Goal: Information Seeking & Learning: Learn about a topic

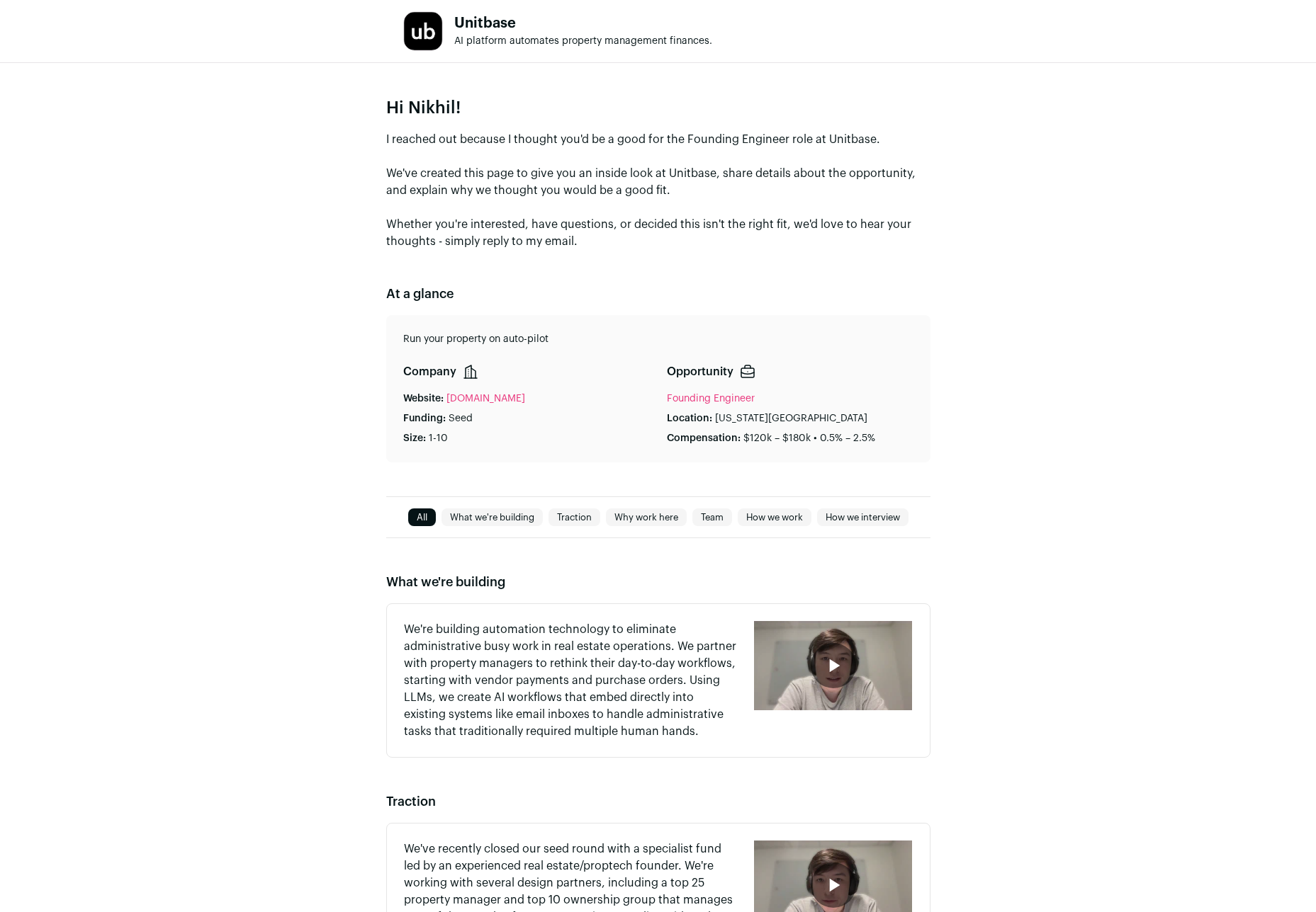
click at [479, 519] on link "What we're building" at bounding box center [492, 517] width 101 height 17
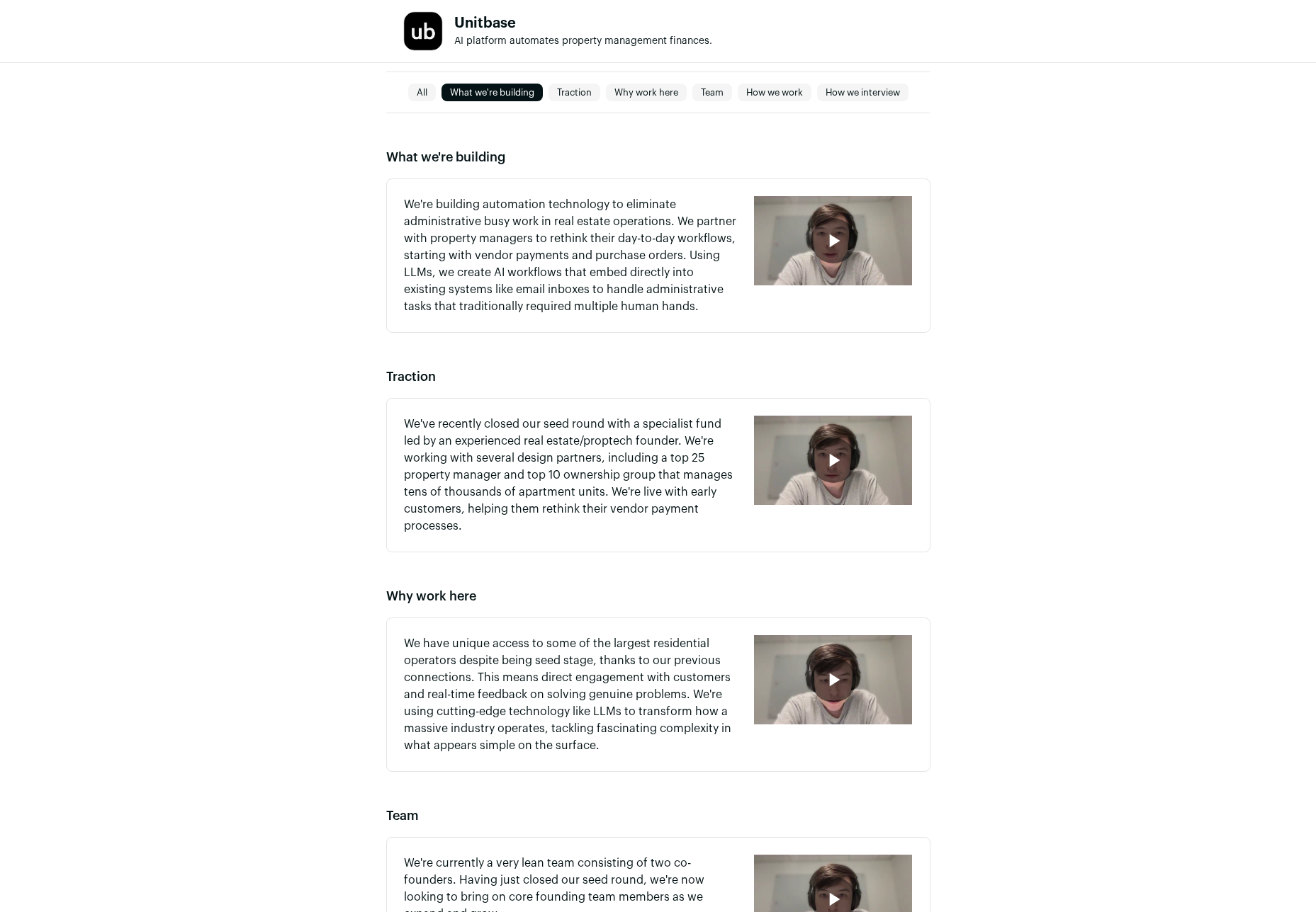
scroll to position [450, 0]
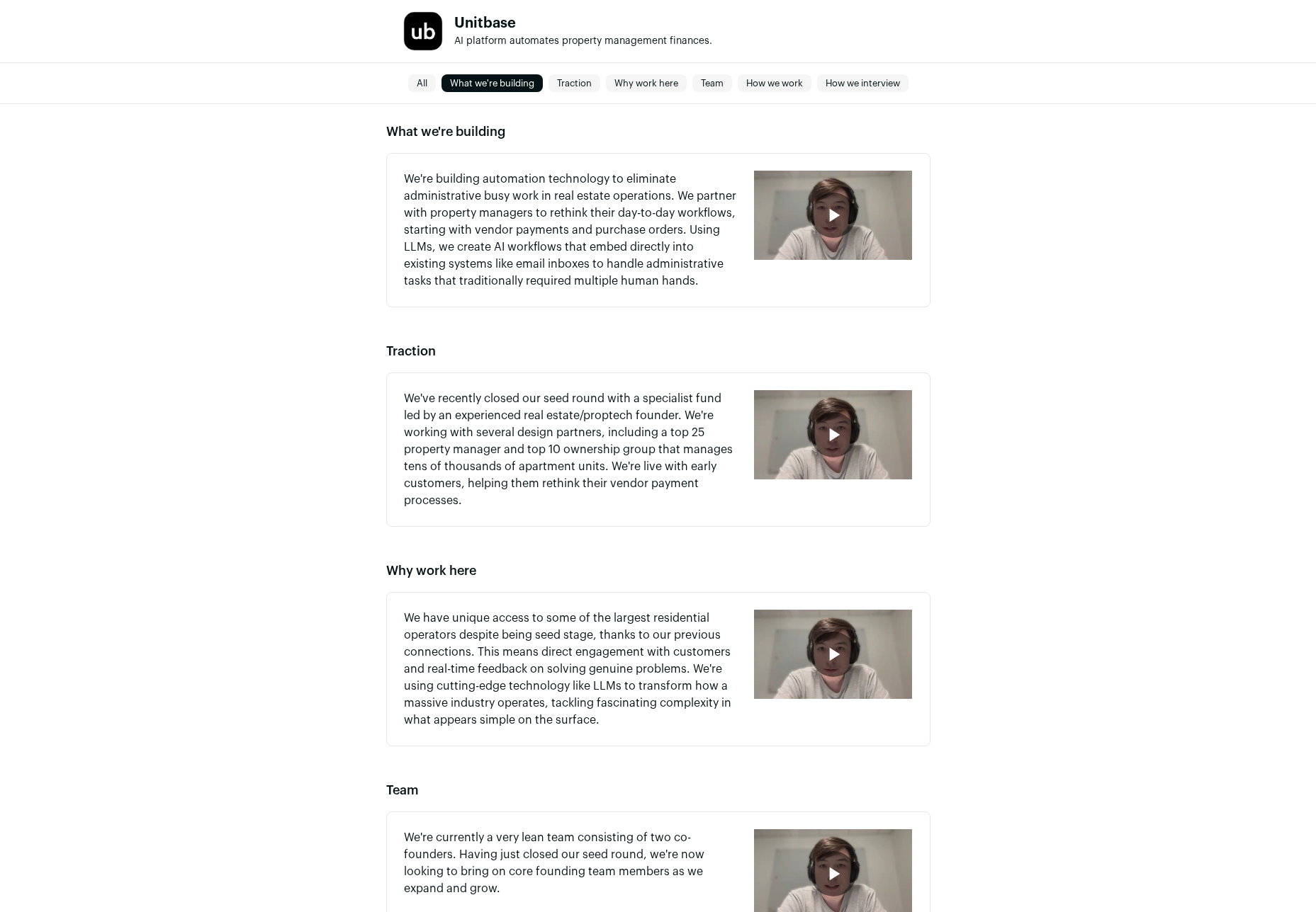
click at [581, 86] on link "Traction" at bounding box center [574, 83] width 52 height 17
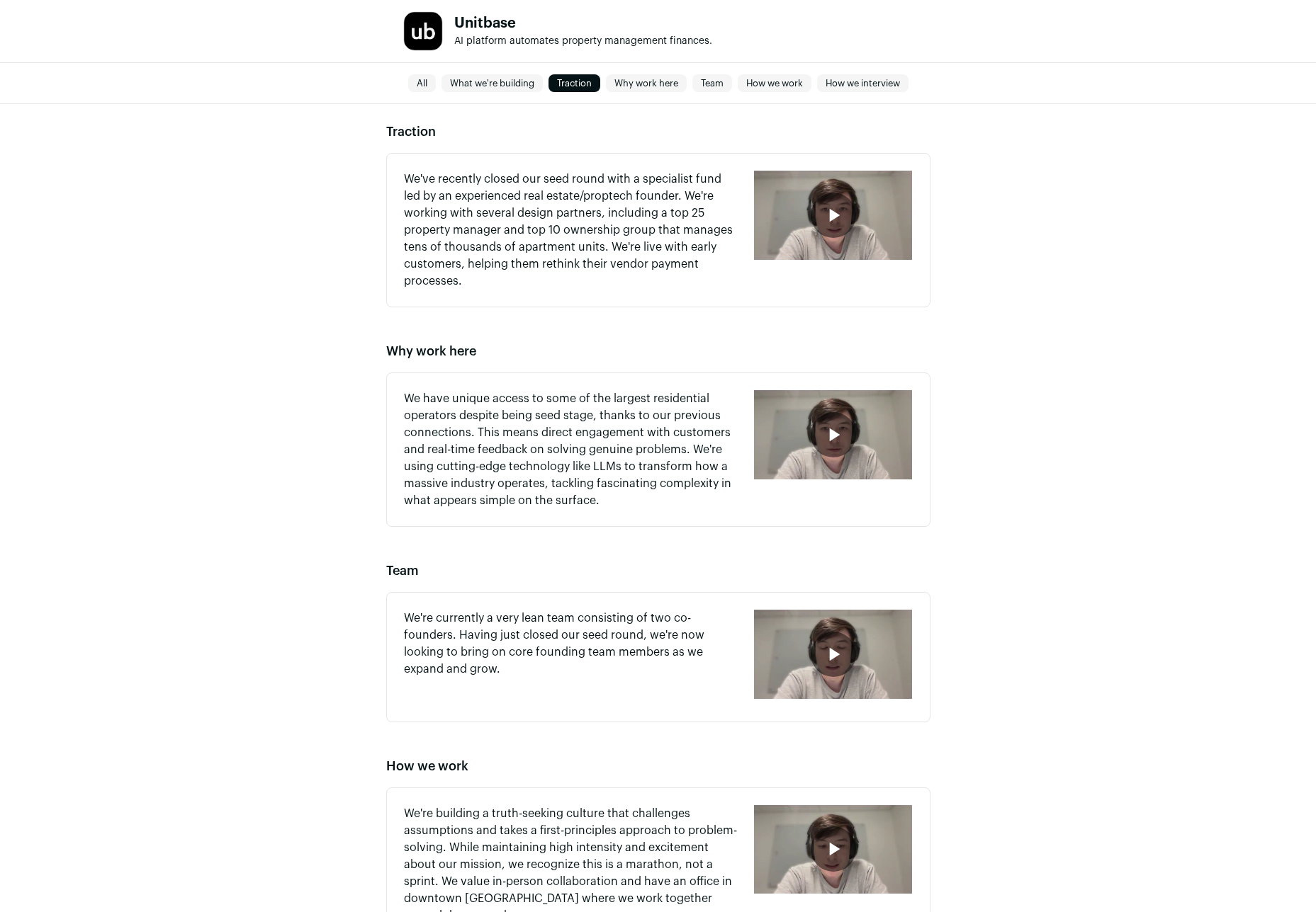
click at [619, 81] on link "Why work here" at bounding box center [646, 83] width 80 height 17
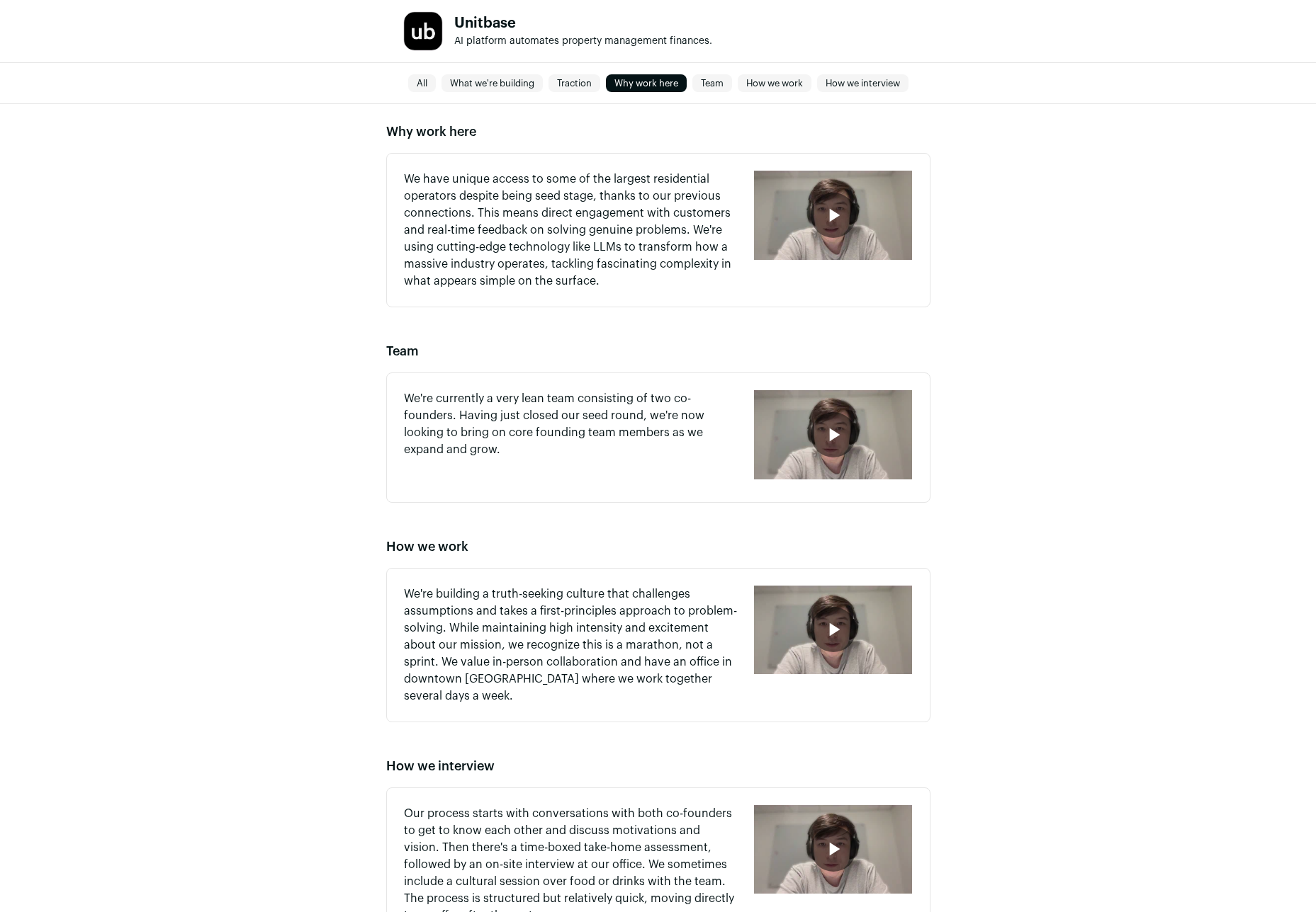
click at [698, 83] on link "Team" at bounding box center [713, 83] width 40 height 17
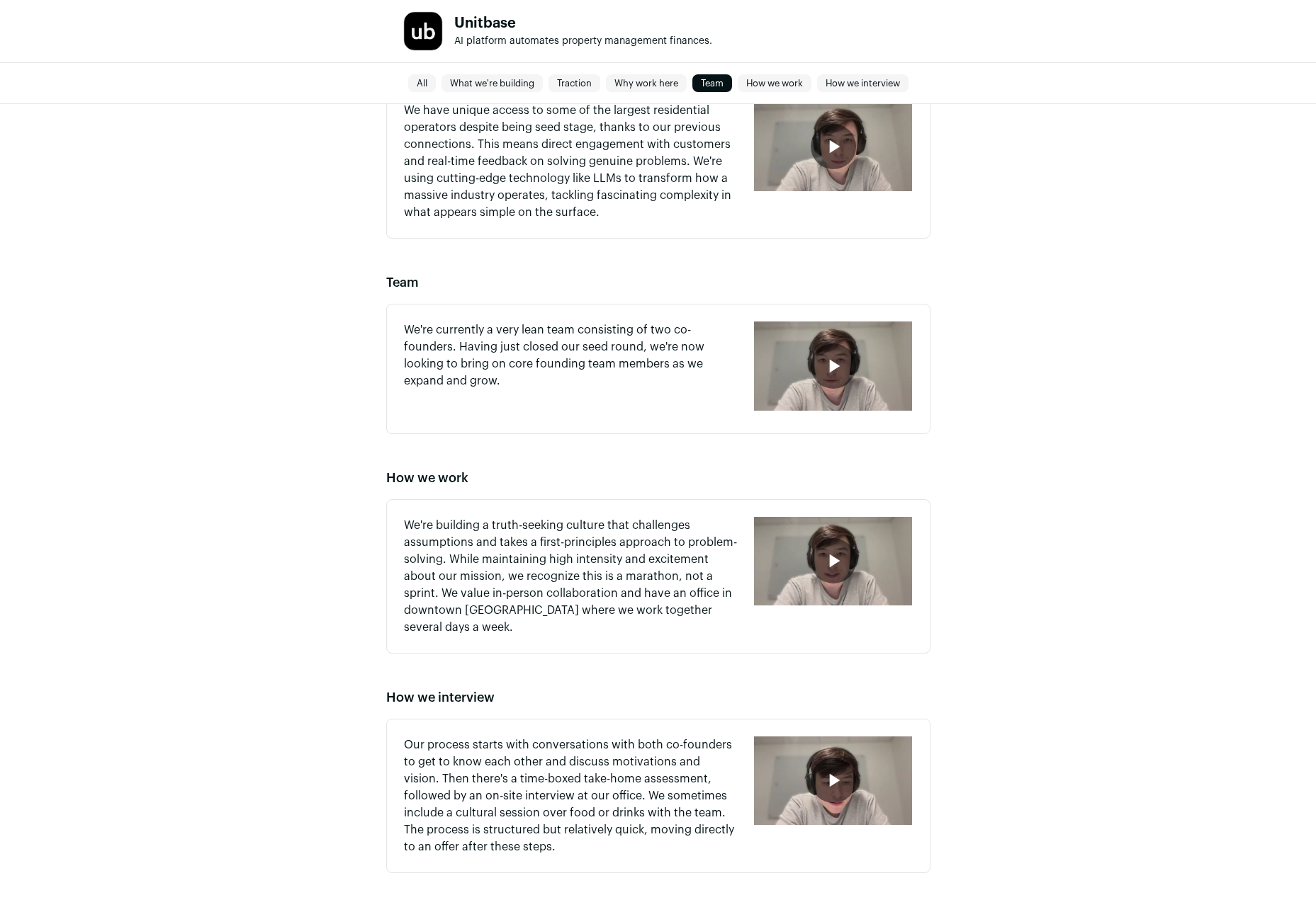
scroll to position [1022, 0]
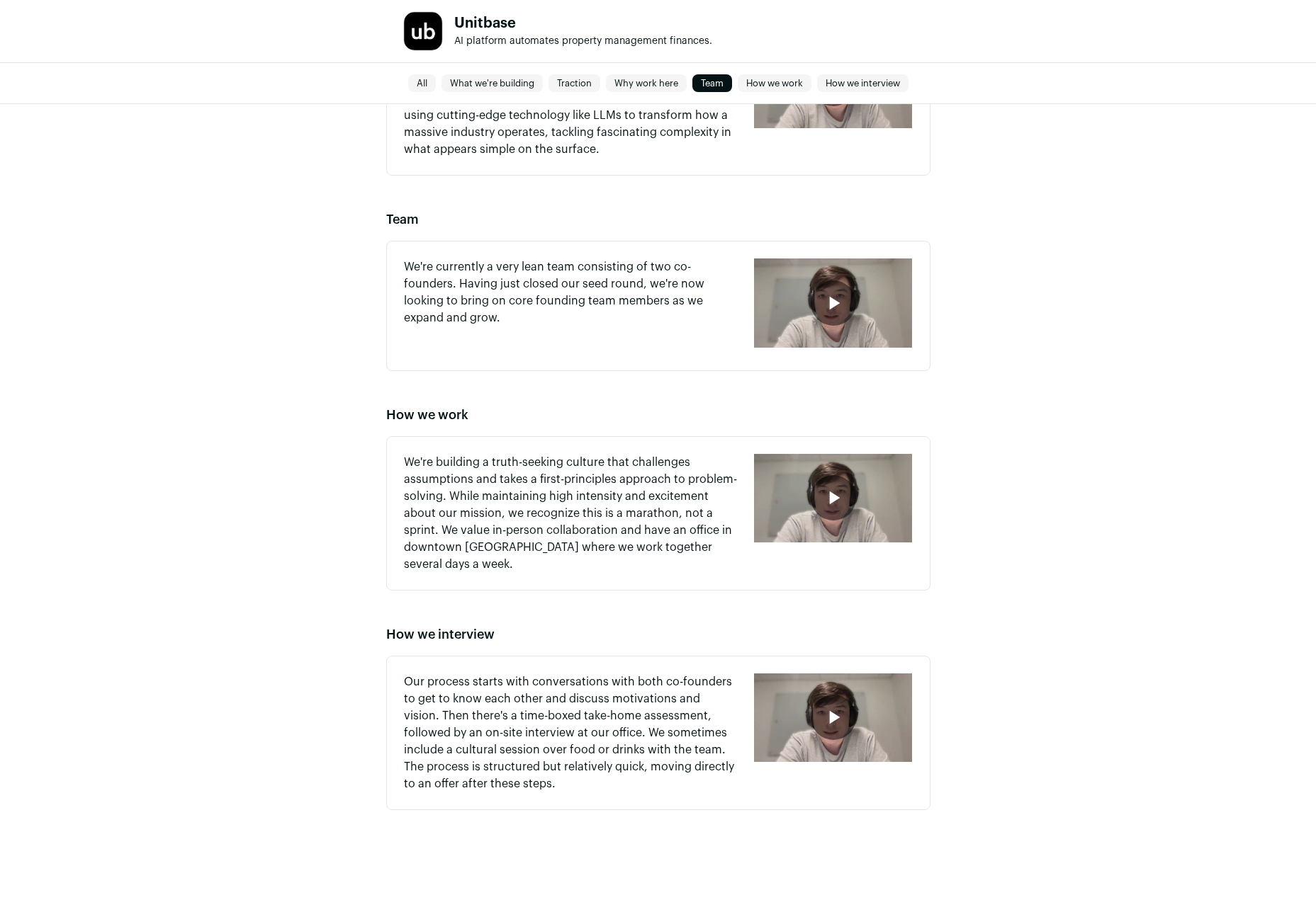
click at [780, 87] on link "How we work" at bounding box center [775, 83] width 74 height 17
click at [826, 306] on icon "button" at bounding box center [834, 303] width 22 height 22
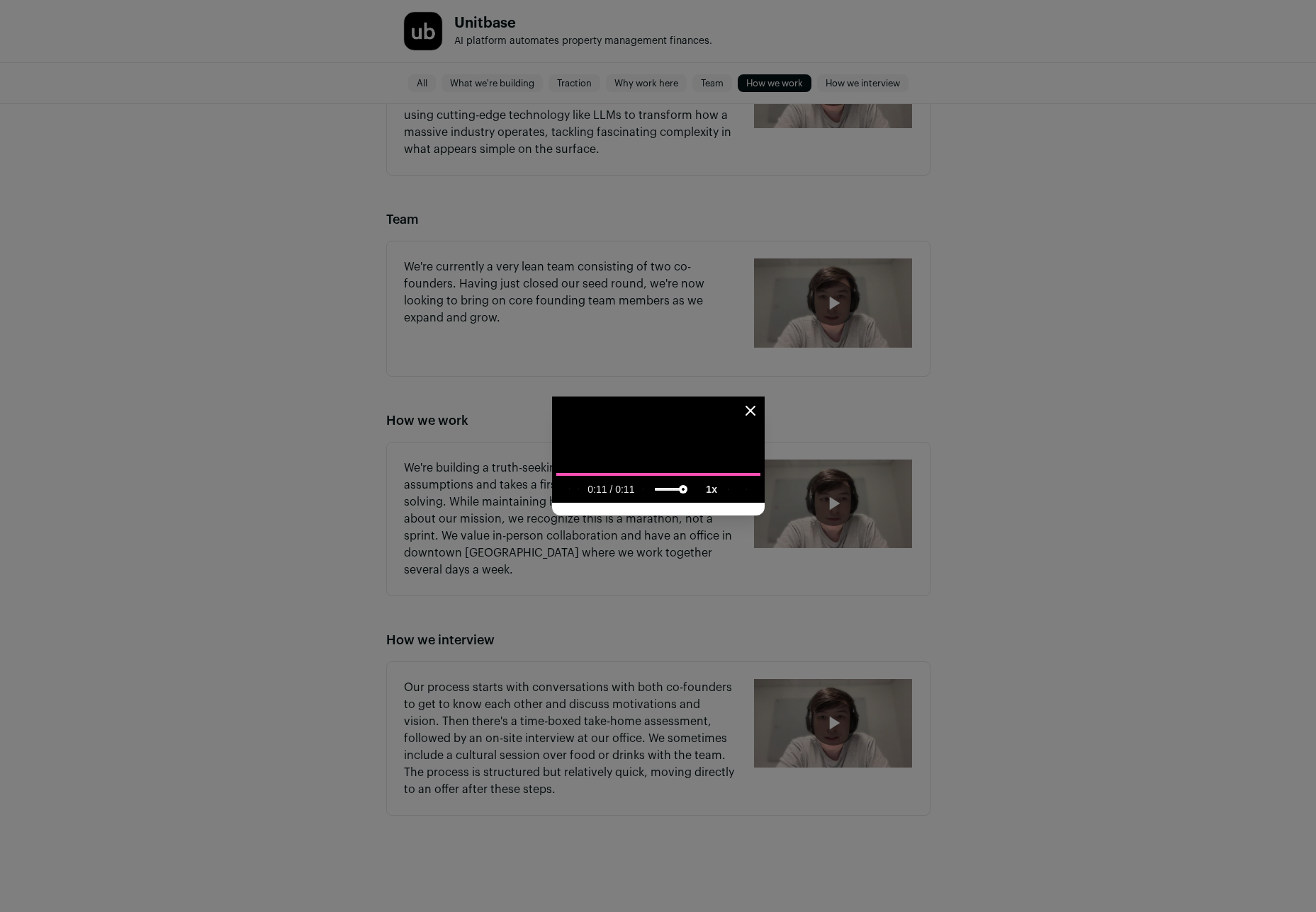
click at [759, 403] on icon "Close modal" at bounding box center [750, 411] width 17 height 17
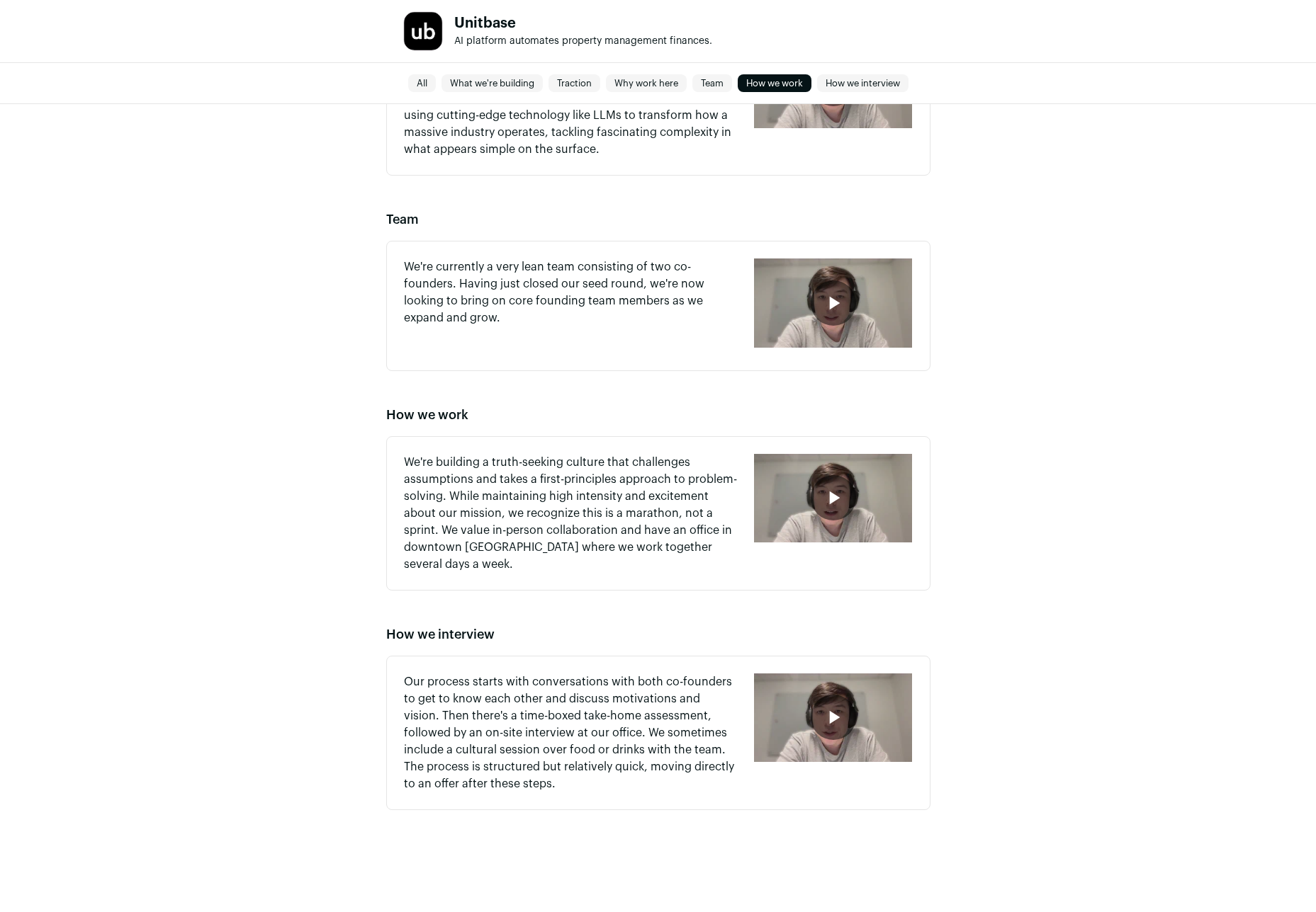
click at [845, 487] on div "button" at bounding box center [833, 497] width 45 height 45
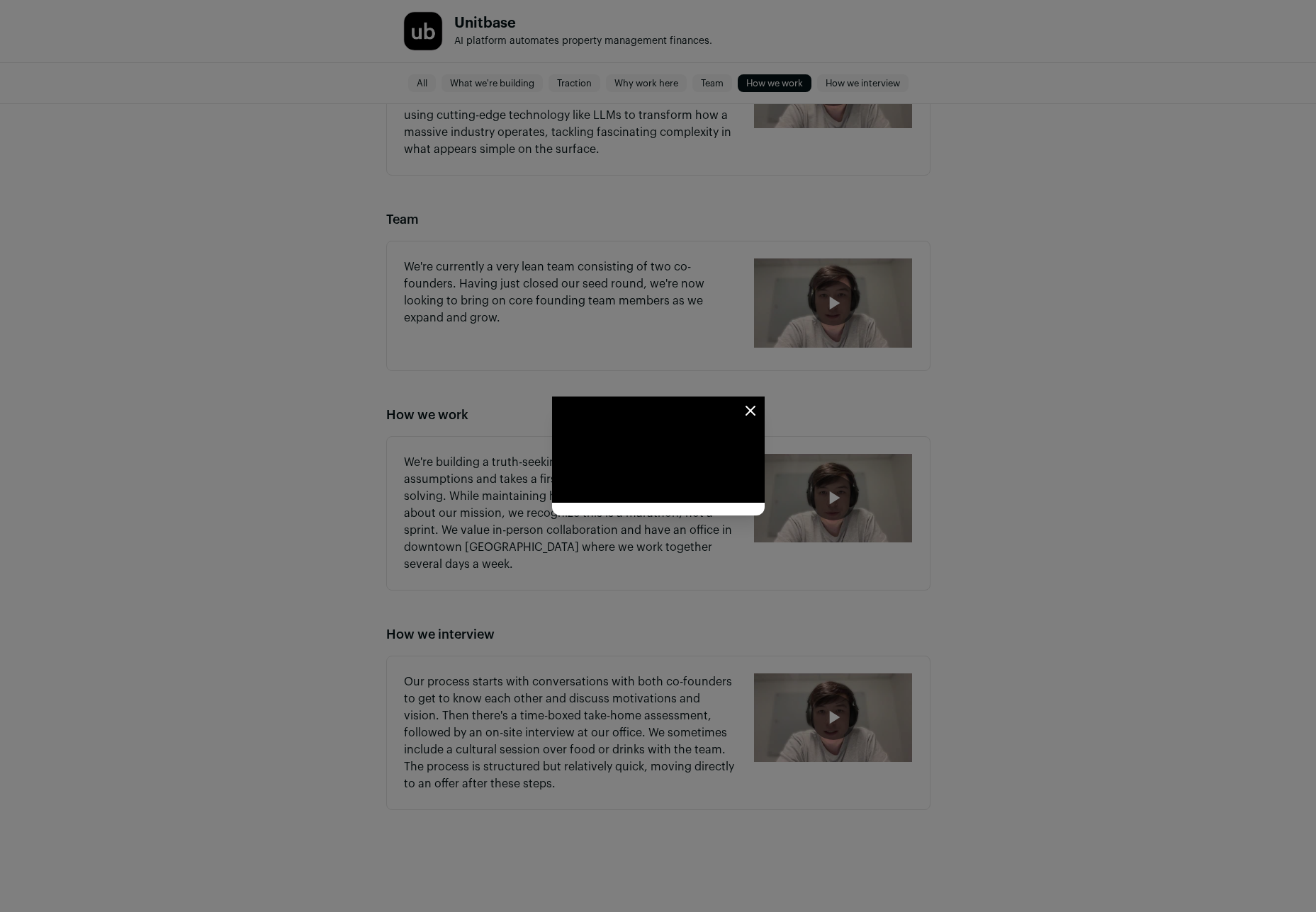
click at [759, 403] on icon "Close modal" at bounding box center [750, 411] width 17 height 17
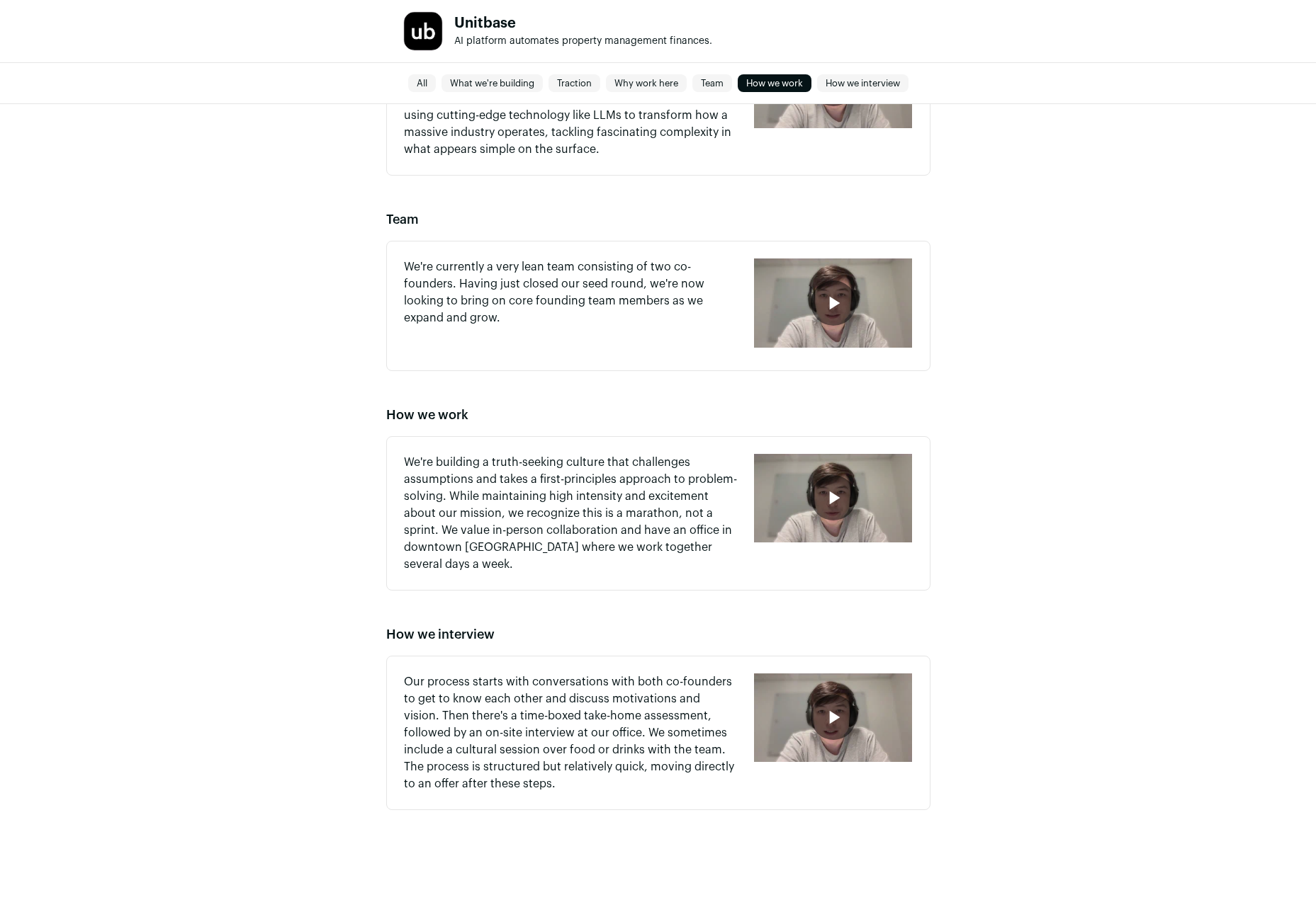
click at [807, 705] on div "button" at bounding box center [833, 718] width 158 height 89
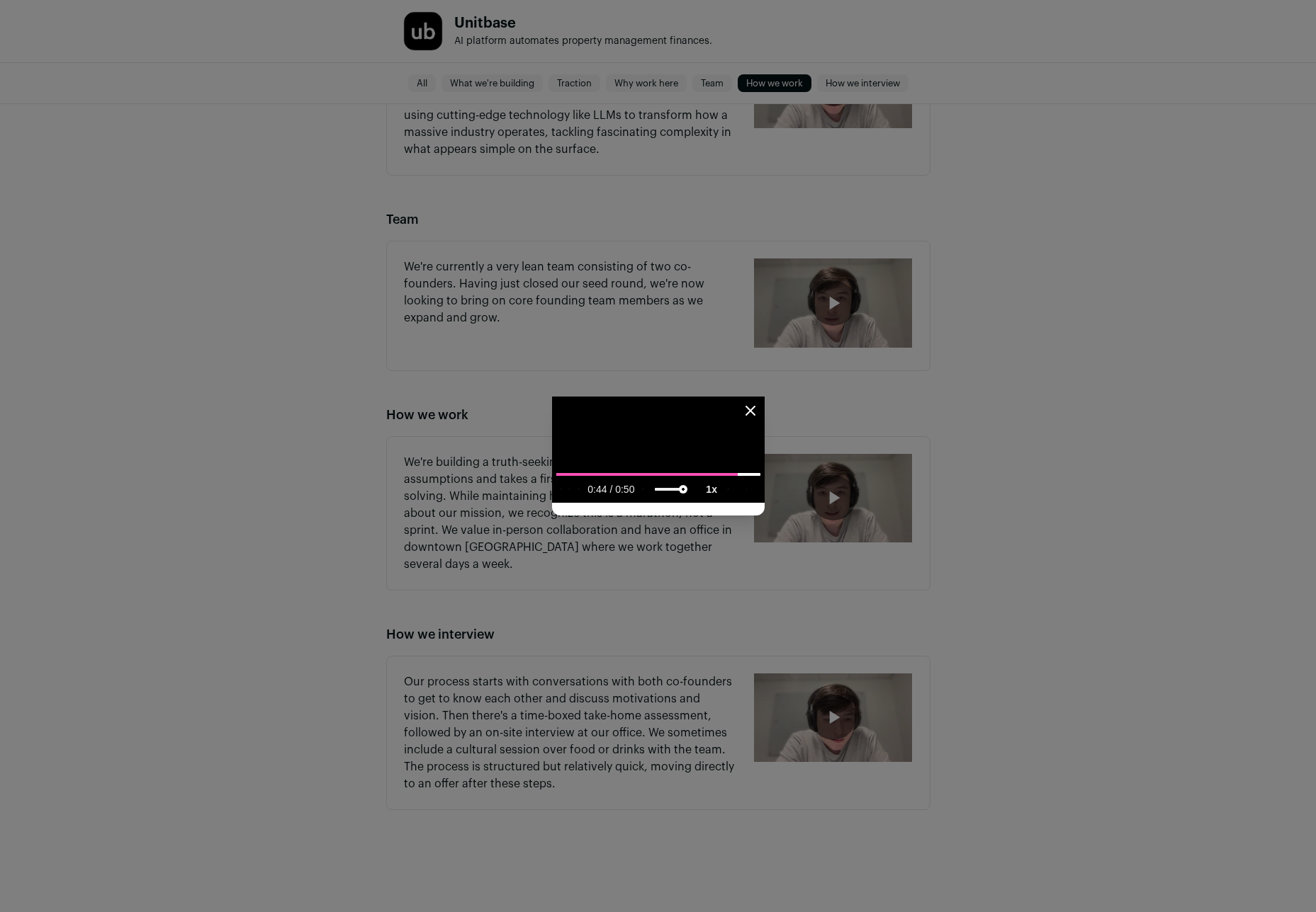
click at [764, 503] on video "Close modal via background" at bounding box center [658, 450] width 213 height 107
click at [759, 403] on icon "Close modal" at bounding box center [750, 411] width 17 height 17
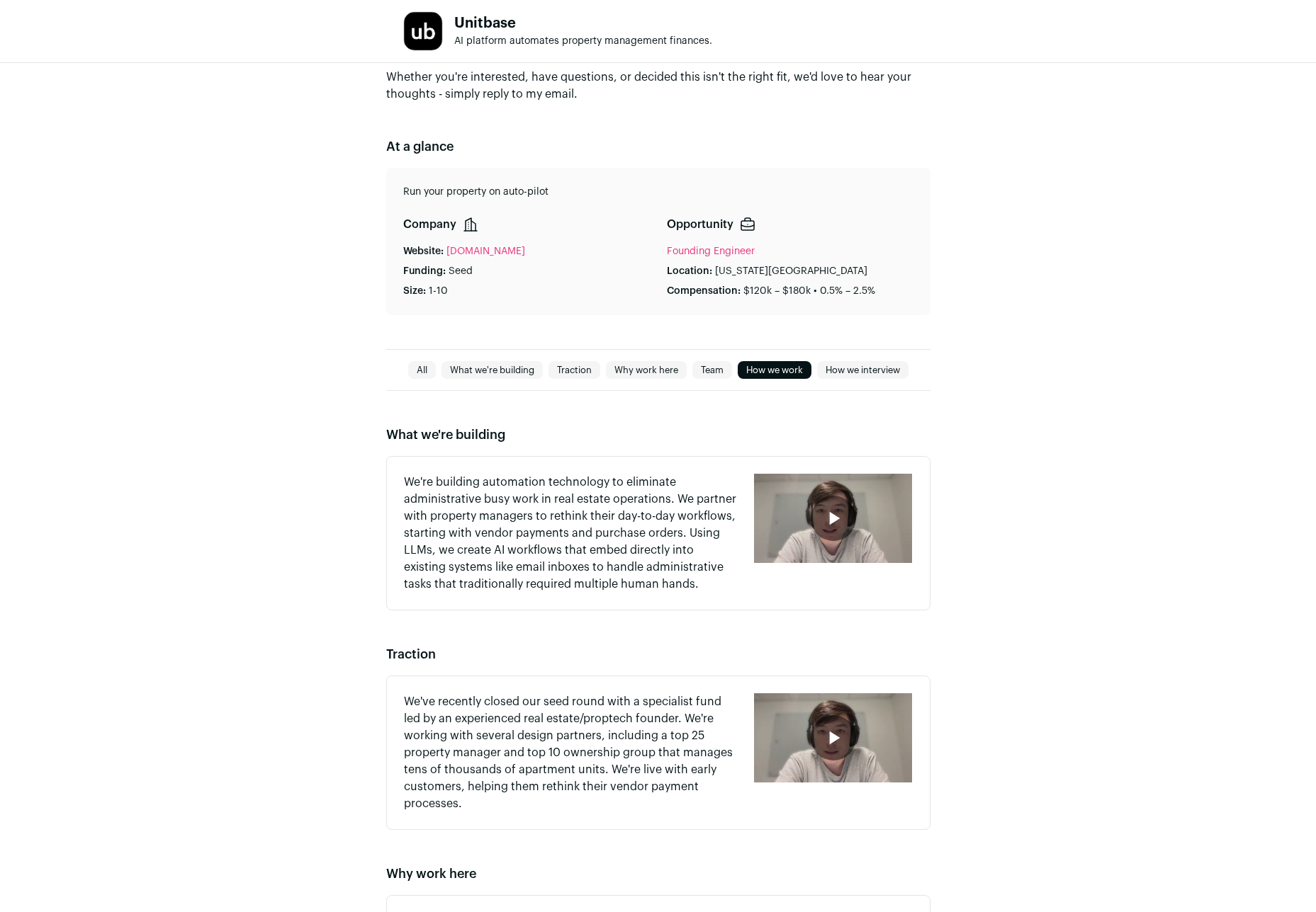
scroll to position [0, 0]
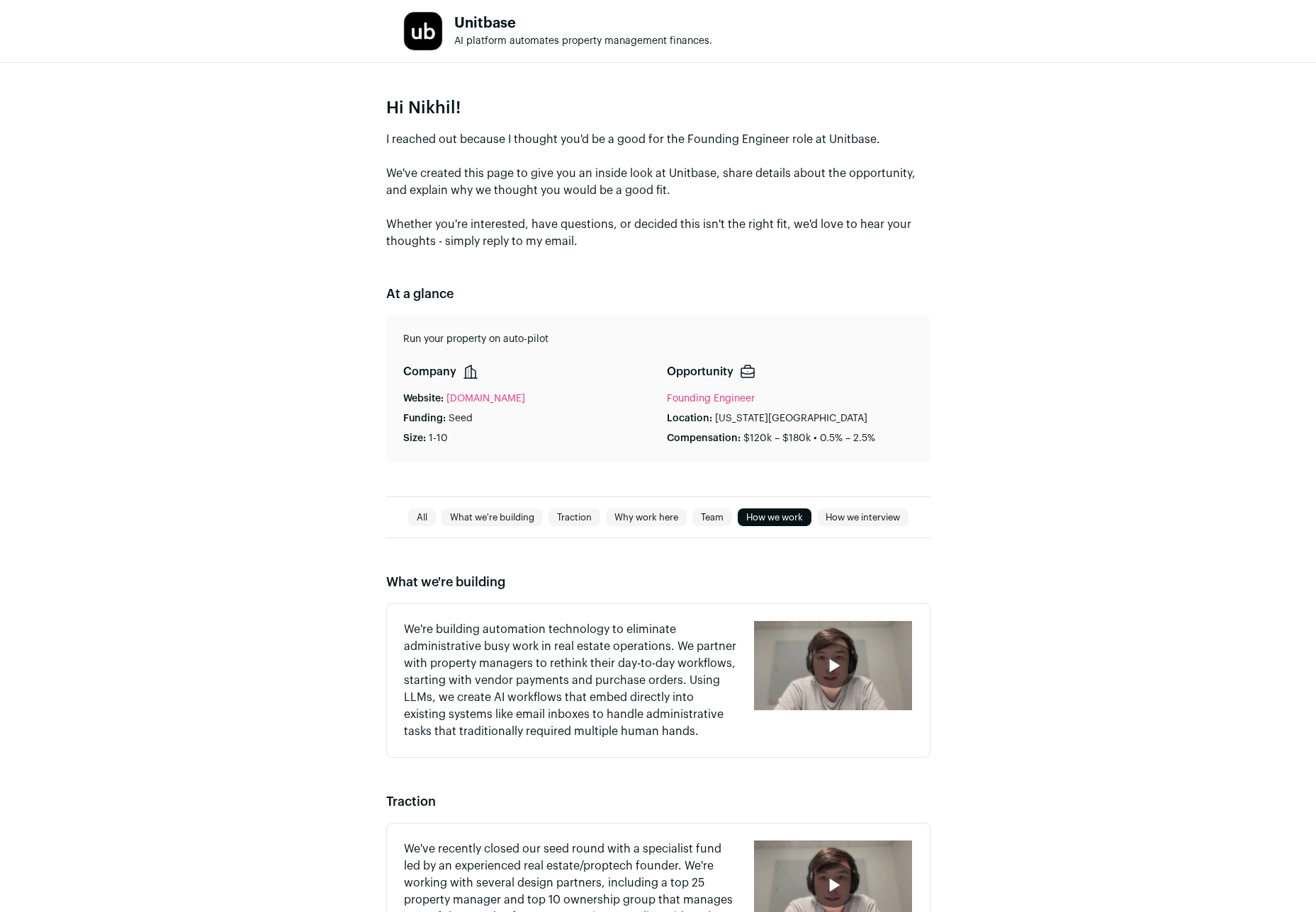
click at [843, 511] on link "How we interview" at bounding box center [862, 517] width 92 height 17
click at [983, 416] on div "Hi Nikhil! I reached out because I thought you'd be a good for the Founding Eng…" at bounding box center [658, 279] width 1316 height 434
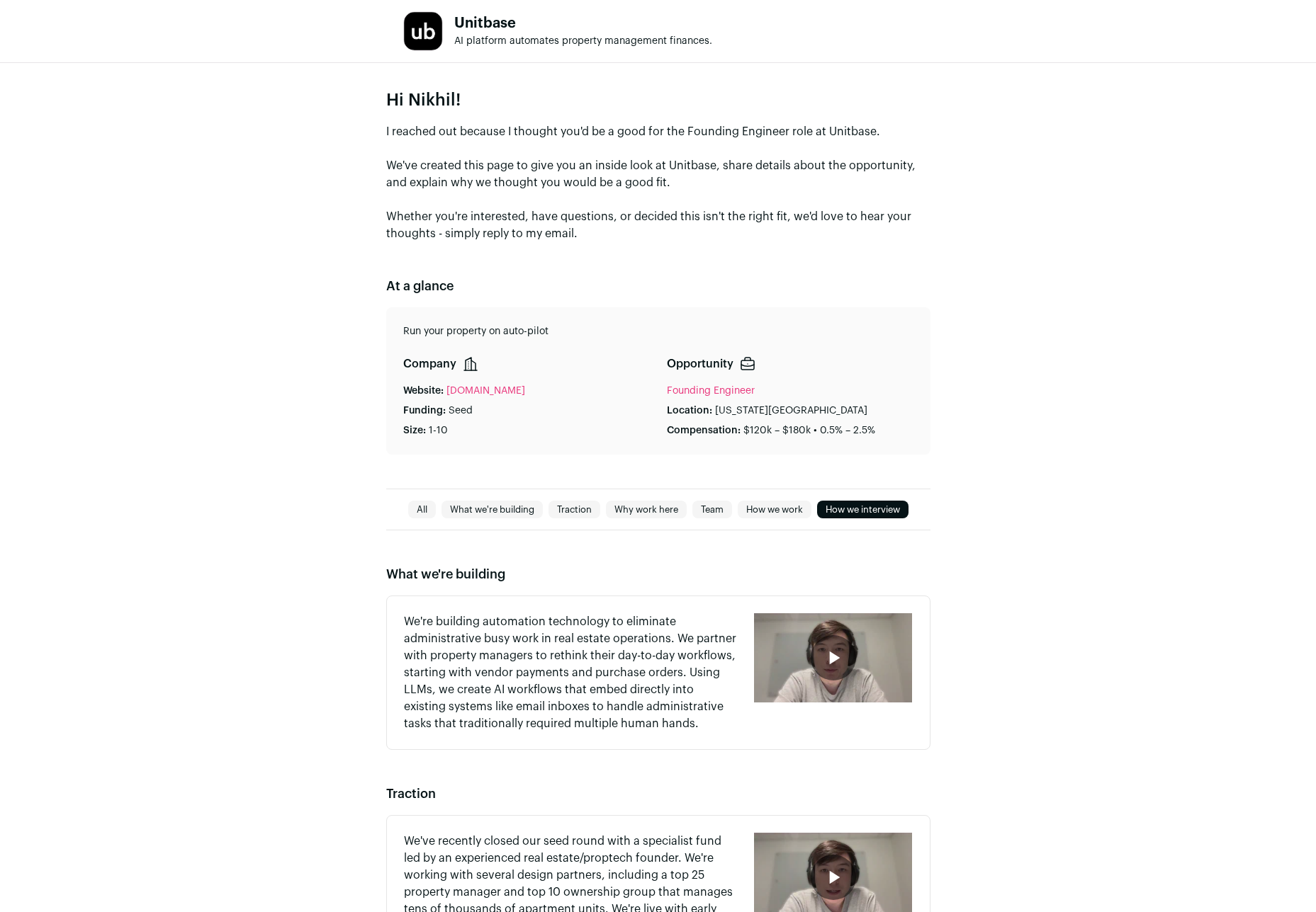
click at [1006, 406] on div "Hi Nikhil! I reached out because I thought you'd be a good for the Founding Eng…" at bounding box center [658, 271] width 1316 height 434
